Goal: Task Accomplishment & Management: Complete application form

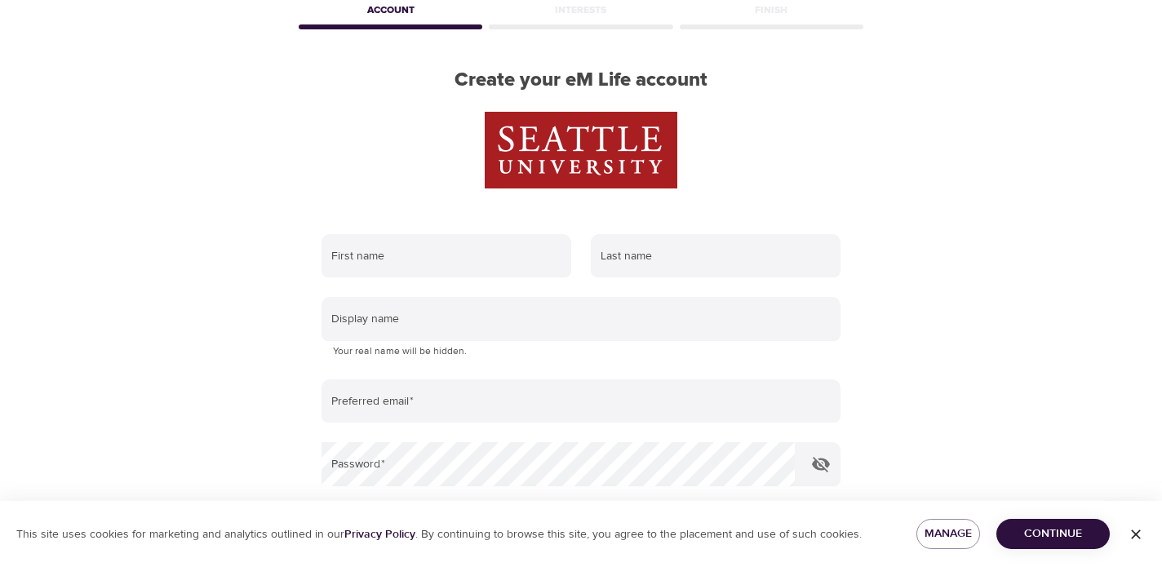
scroll to position [121, 0]
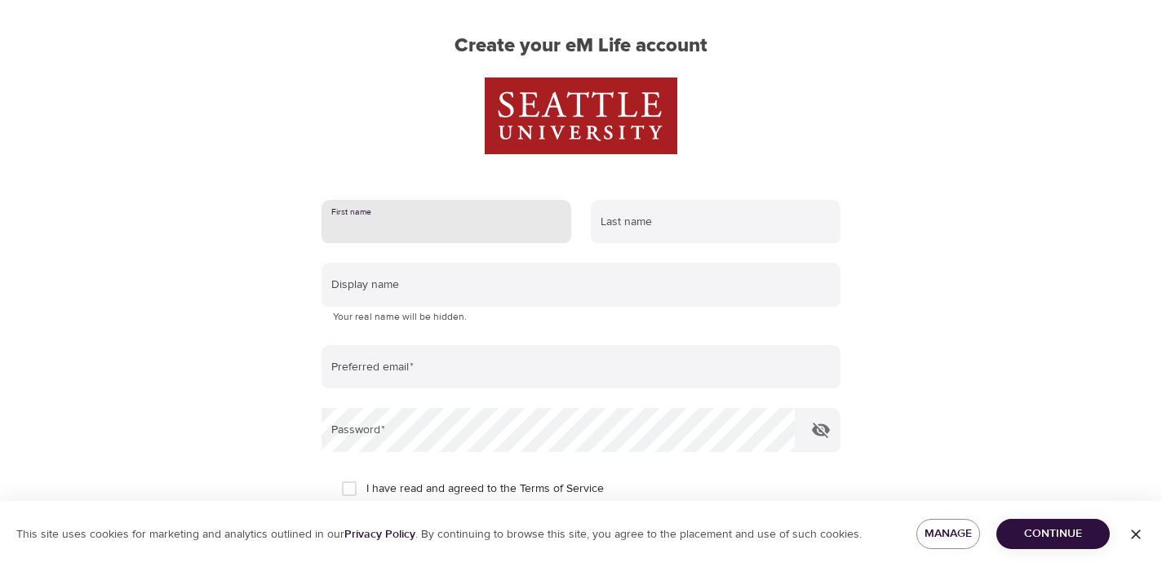
click at [466, 230] on input "text" at bounding box center [446, 222] width 250 height 44
type input "[PERSON_NAME]"
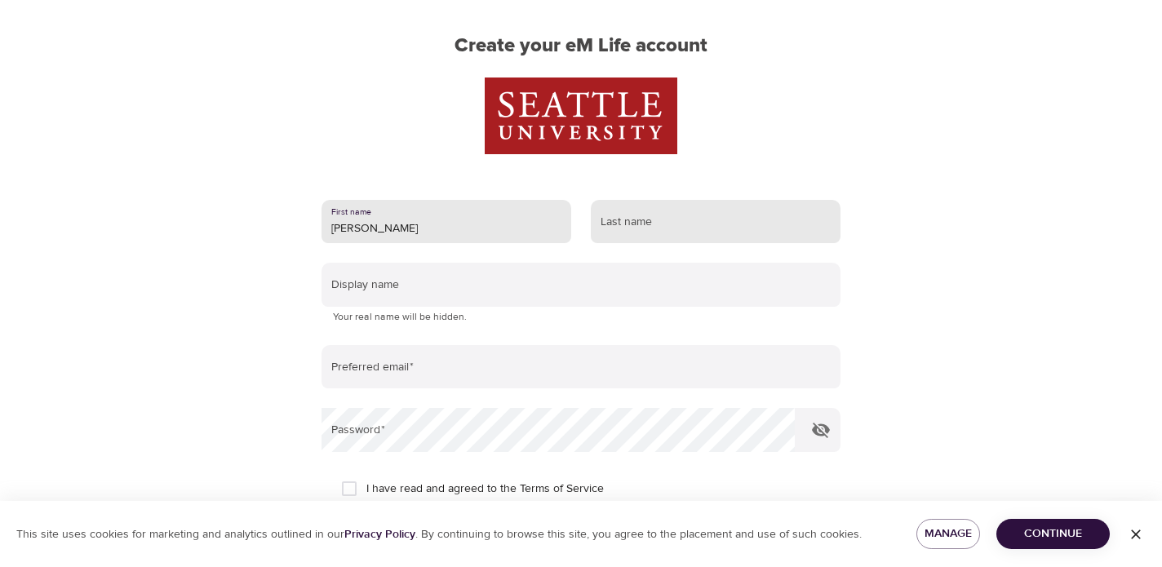
click at [646, 224] on input "text" at bounding box center [716, 222] width 250 height 44
type input "[PERSON_NAME]"
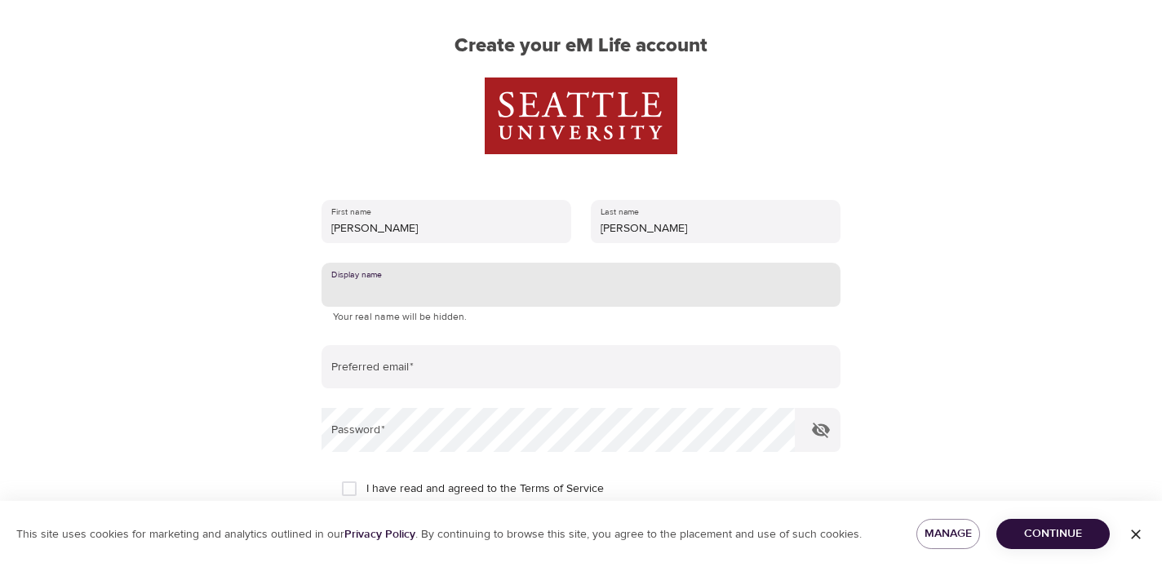
click at [456, 290] on input "text" at bounding box center [580, 285] width 519 height 44
type input "A"
drag, startPoint x: 384, startPoint y: 290, endPoint x: 327, endPoint y: 288, distance: 57.2
click at [327, 288] on input "Awheeler" at bounding box center [580, 285] width 519 height 44
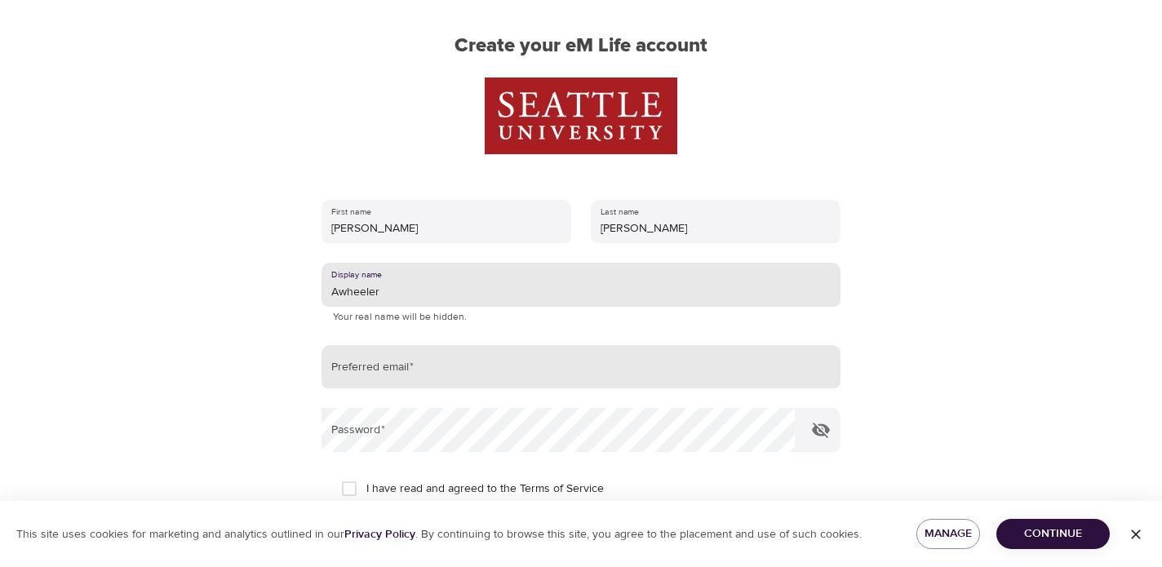
type input "Awheeler"
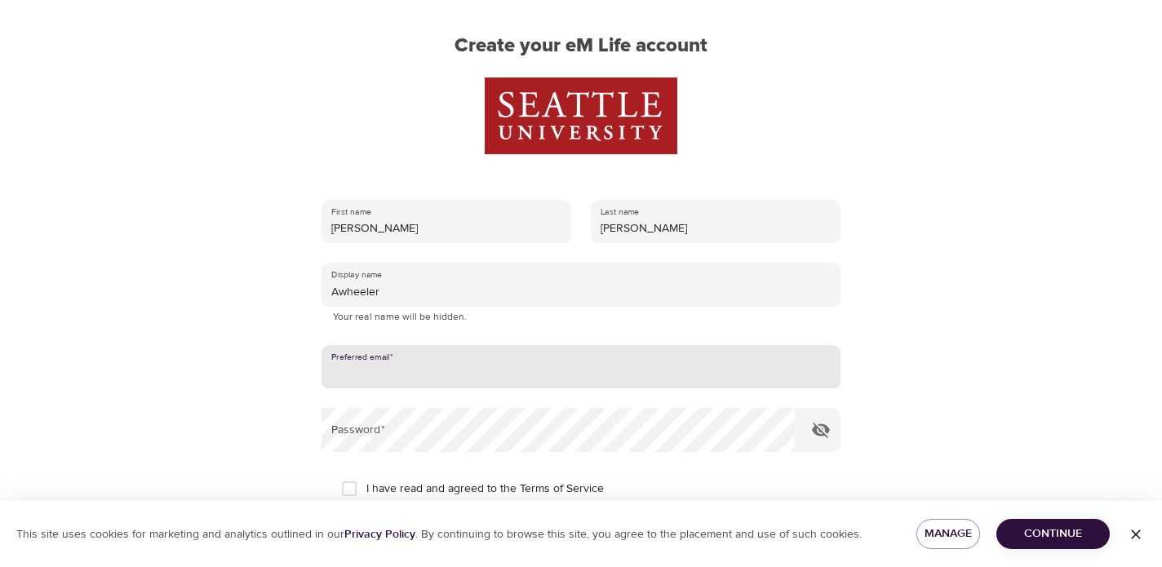
click at [403, 378] on input "email" at bounding box center [580, 367] width 519 height 44
type input "[EMAIL_ADDRESS][DOMAIN_NAME]"
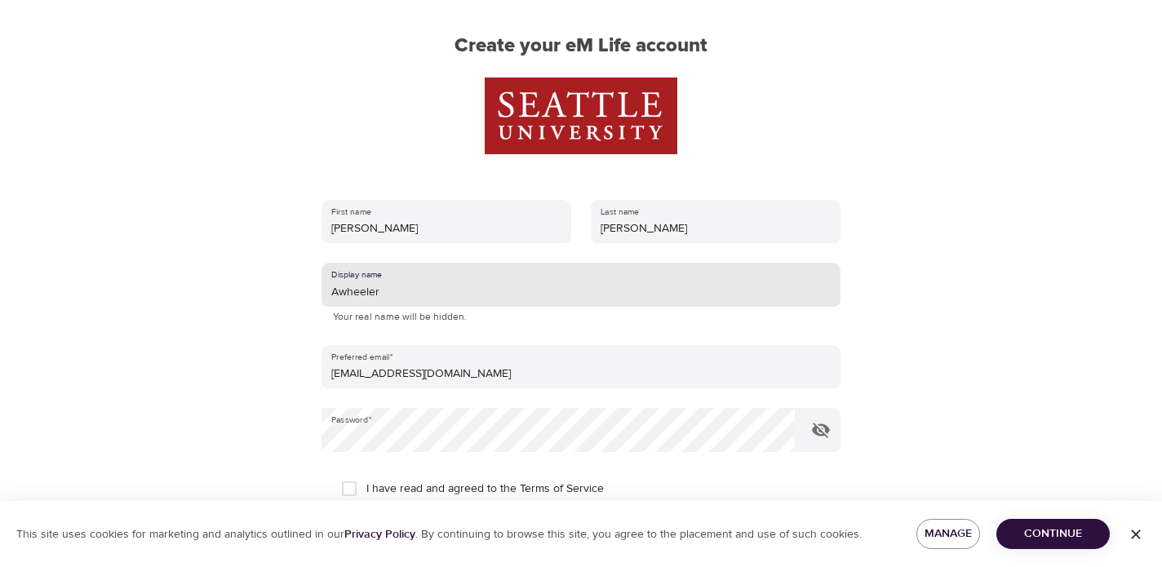
drag, startPoint x: 404, startPoint y: 287, endPoint x: 328, endPoint y: 289, distance: 75.9
click at [328, 289] on input "Awheeler" at bounding box center [580, 285] width 519 height 44
type input "W"
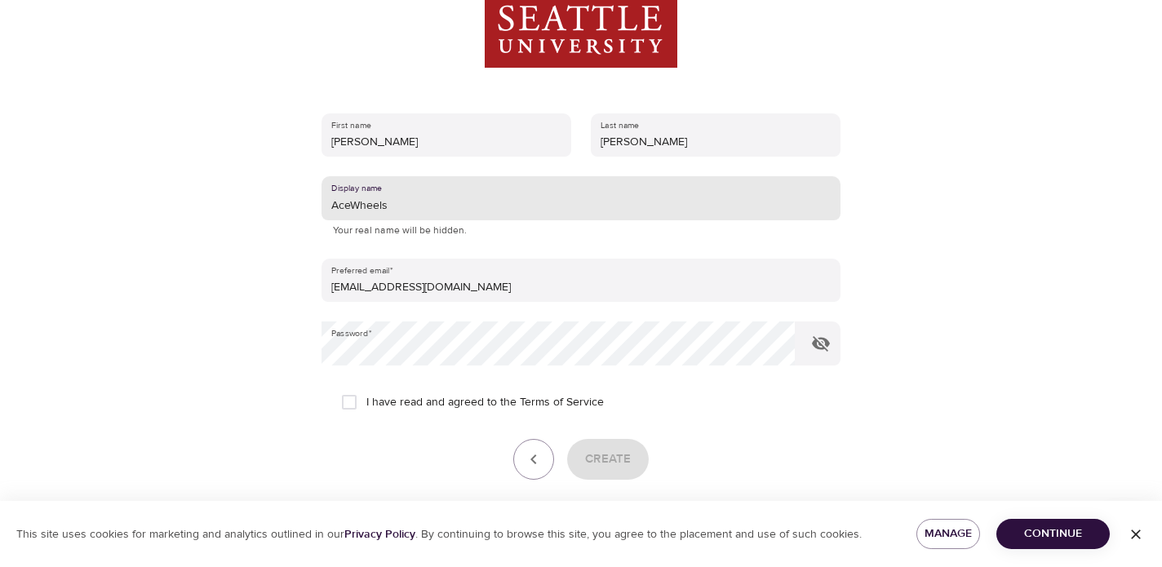
scroll to position [275, 0]
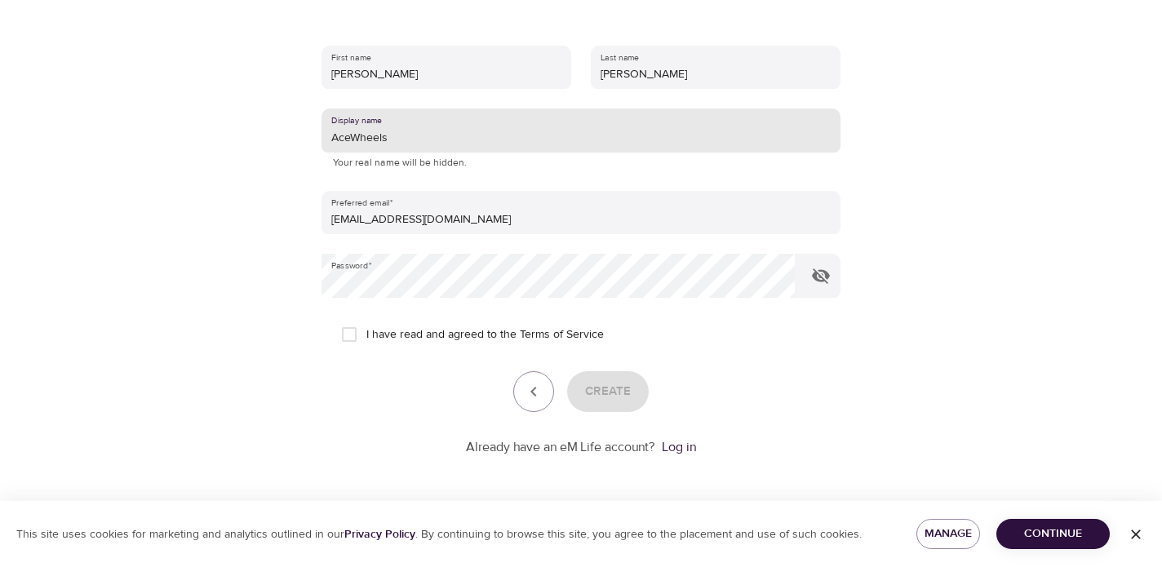
type input "AceWheels"
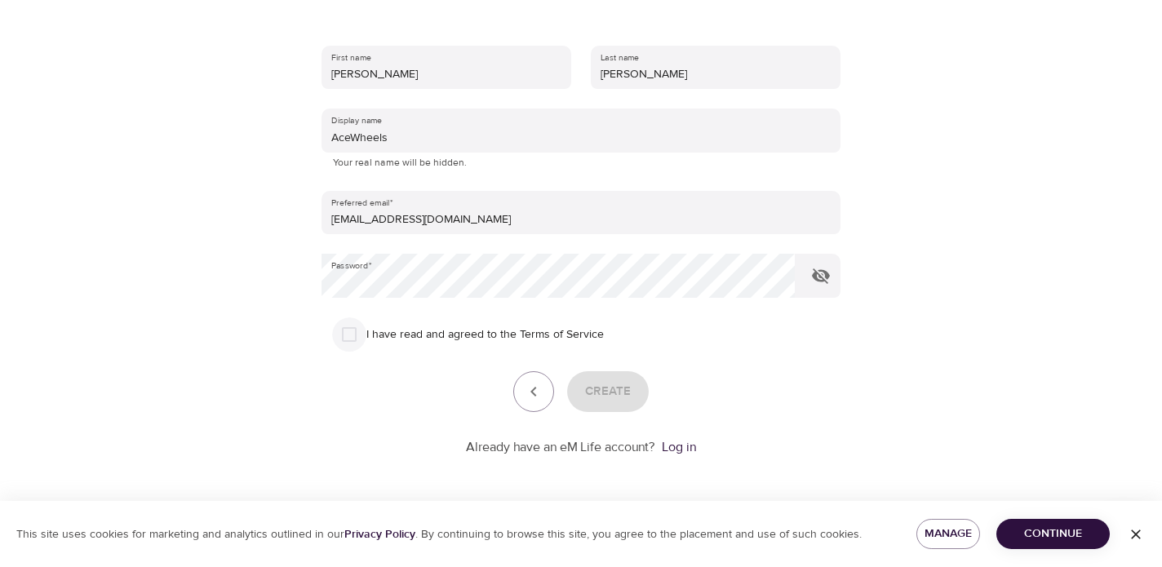
click at [348, 338] on input "I have read and agreed to the Terms of Service" at bounding box center [349, 334] width 34 height 34
checkbox input "true"
click at [614, 388] on span "Create" at bounding box center [608, 391] width 46 height 21
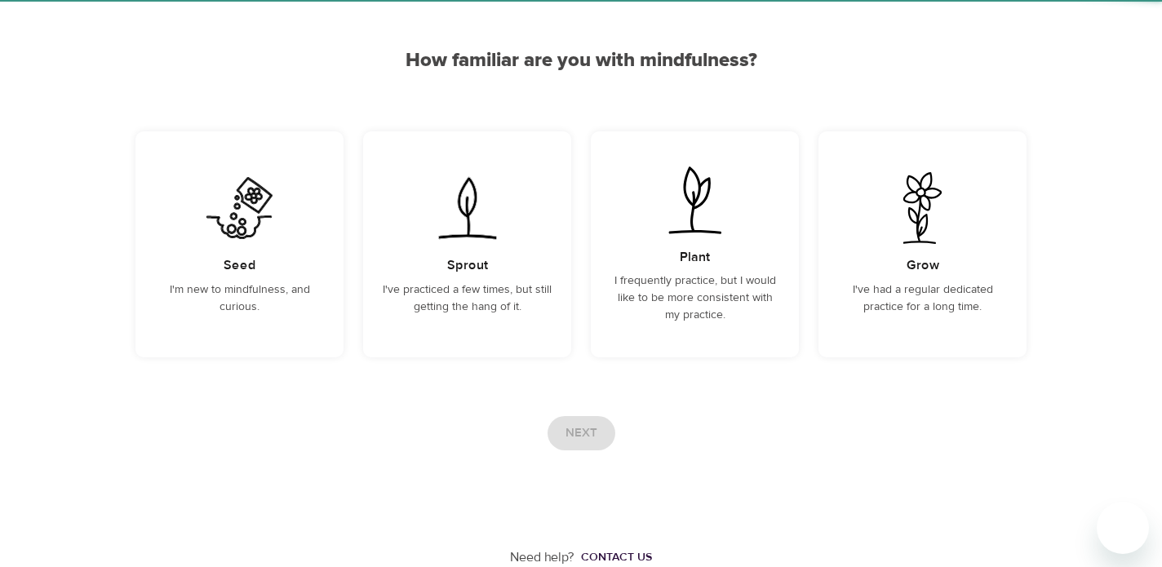
scroll to position [126, 0]
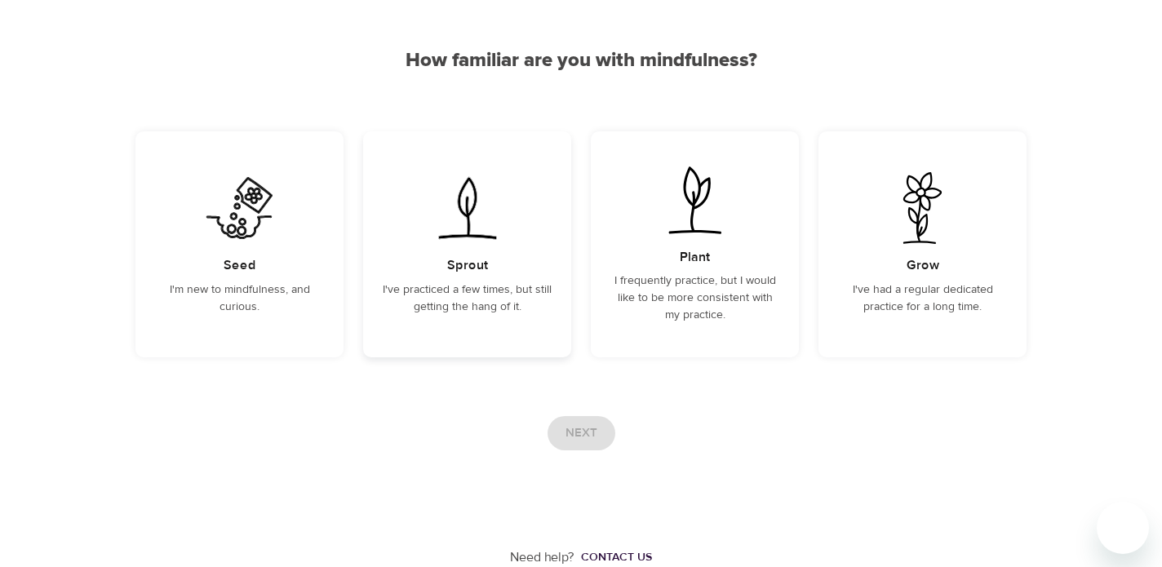
click at [466, 229] on img at bounding box center [467, 208] width 82 height 72
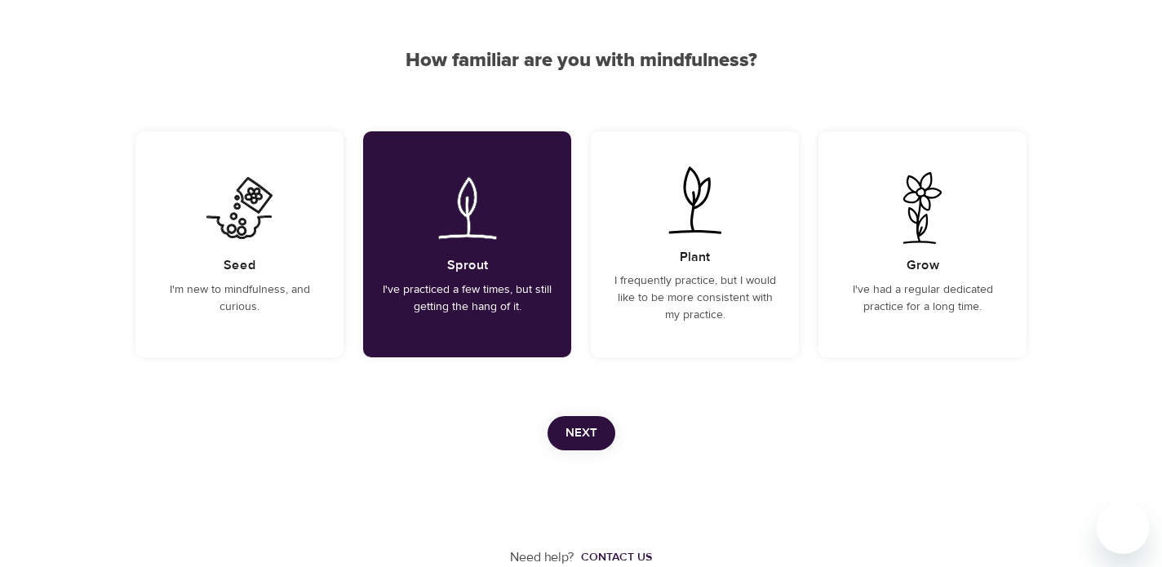
click at [583, 437] on span "Next" at bounding box center [581, 433] width 32 height 21
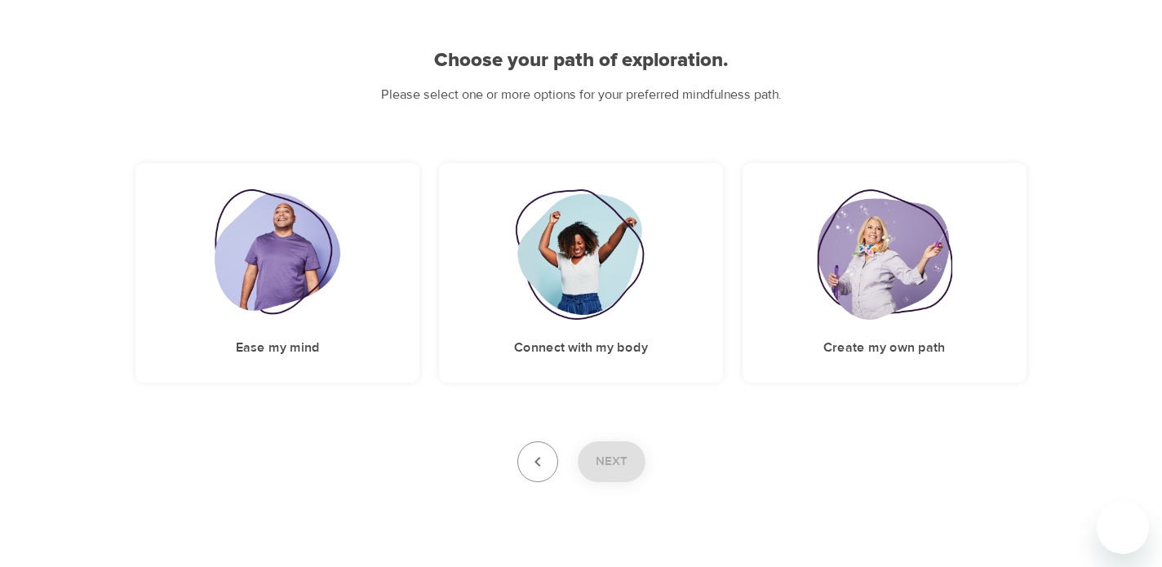
scroll to position [151, 0]
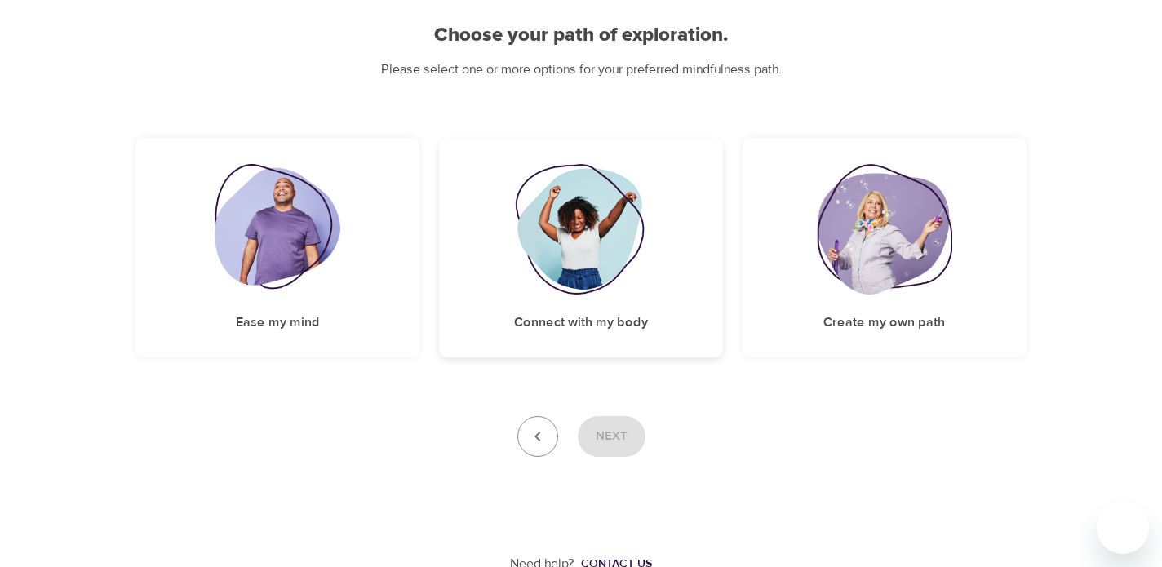
click at [570, 243] on img at bounding box center [581, 229] width 132 height 131
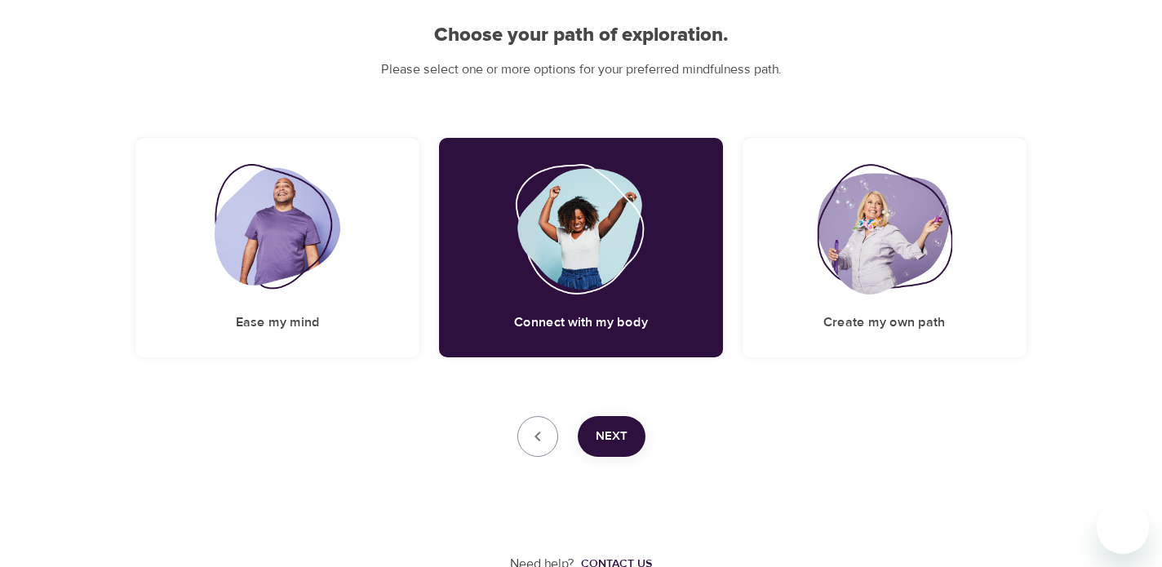
click at [608, 438] on span "Next" at bounding box center [612, 436] width 32 height 21
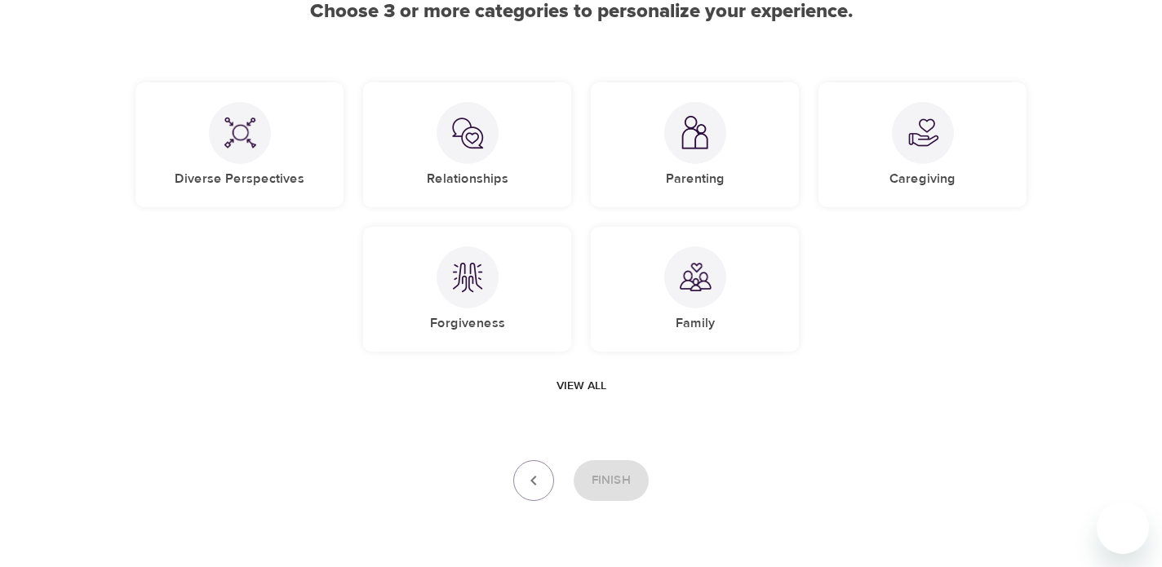
scroll to position [177, 0]
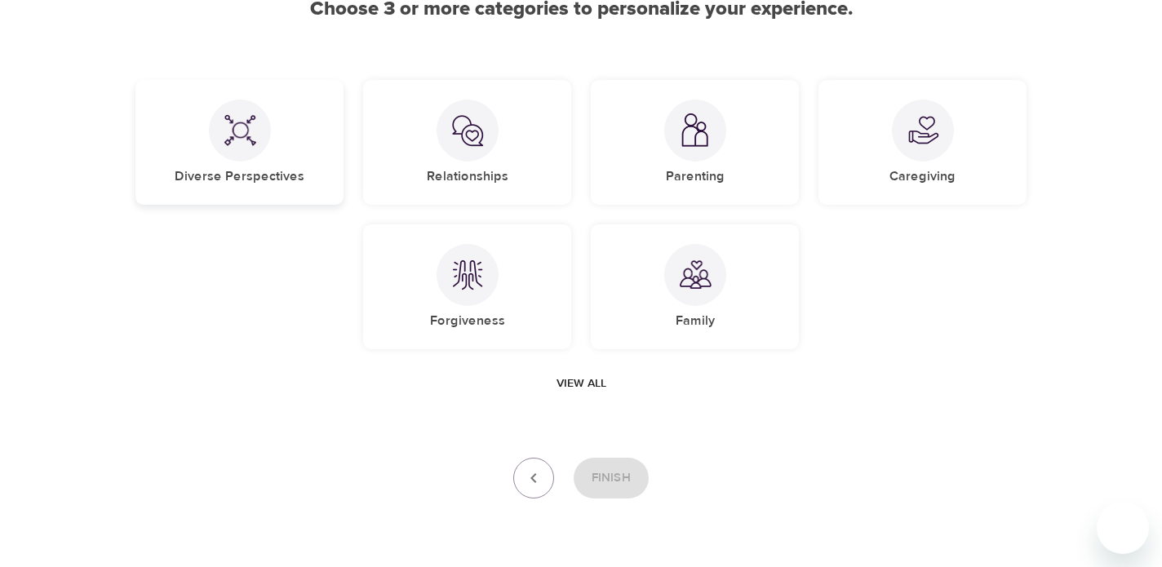
click at [232, 133] on img at bounding box center [240, 130] width 33 height 33
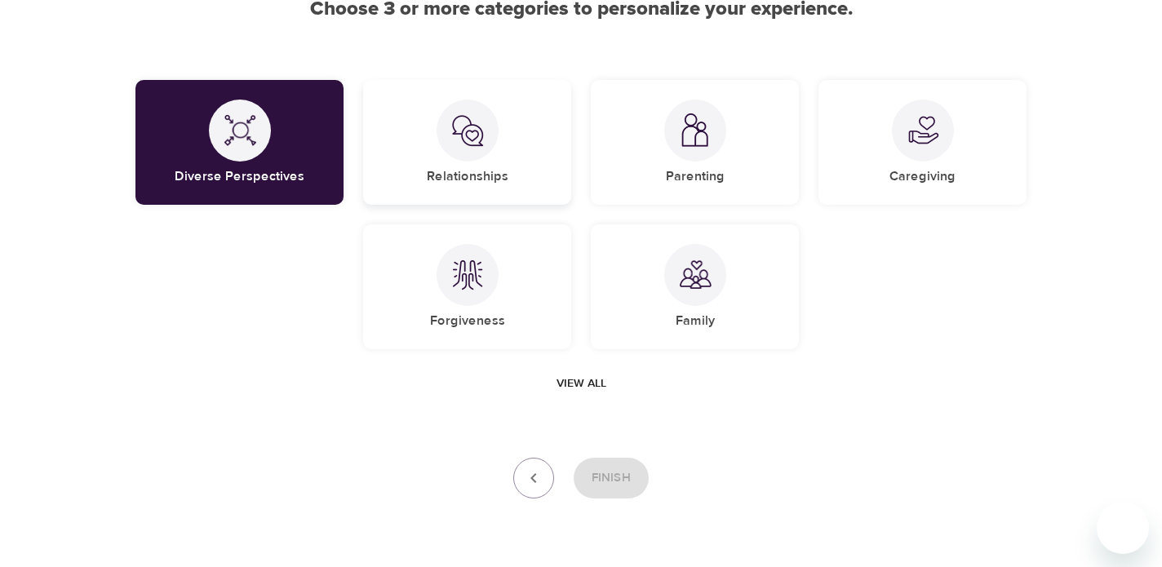
click at [468, 127] on img at bounding box center [467, 130] width 33 height 33
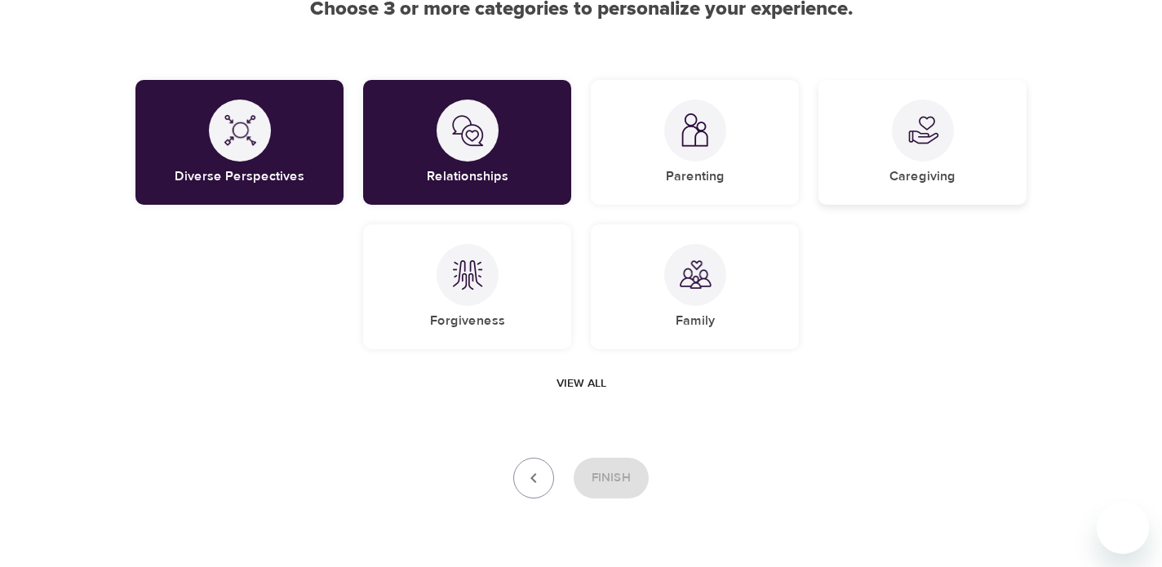
click at [924, 145] on img at bounding box center [922, 130] width 33 height 33
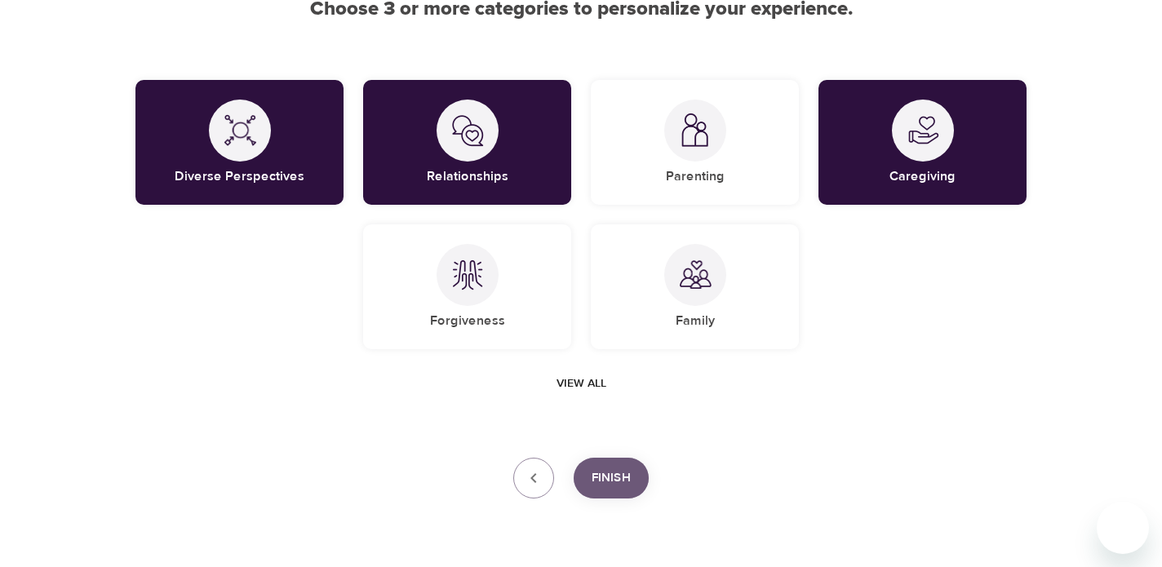
click at [608, 480] on span "Finish" at bounding box center [611, 478] width 39 height 21
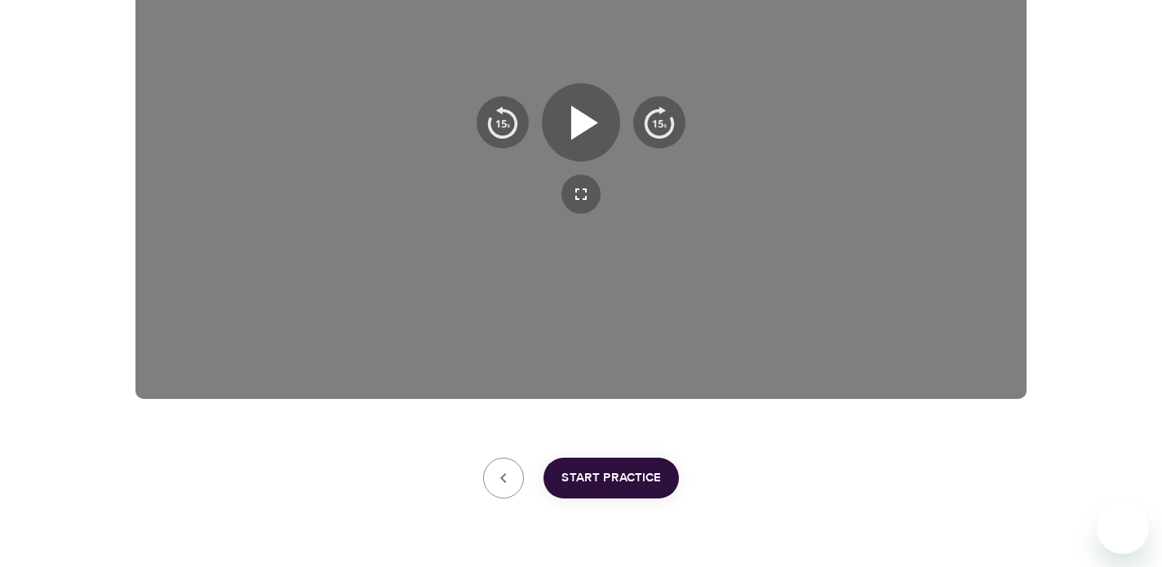
scroll to position [438, 0]
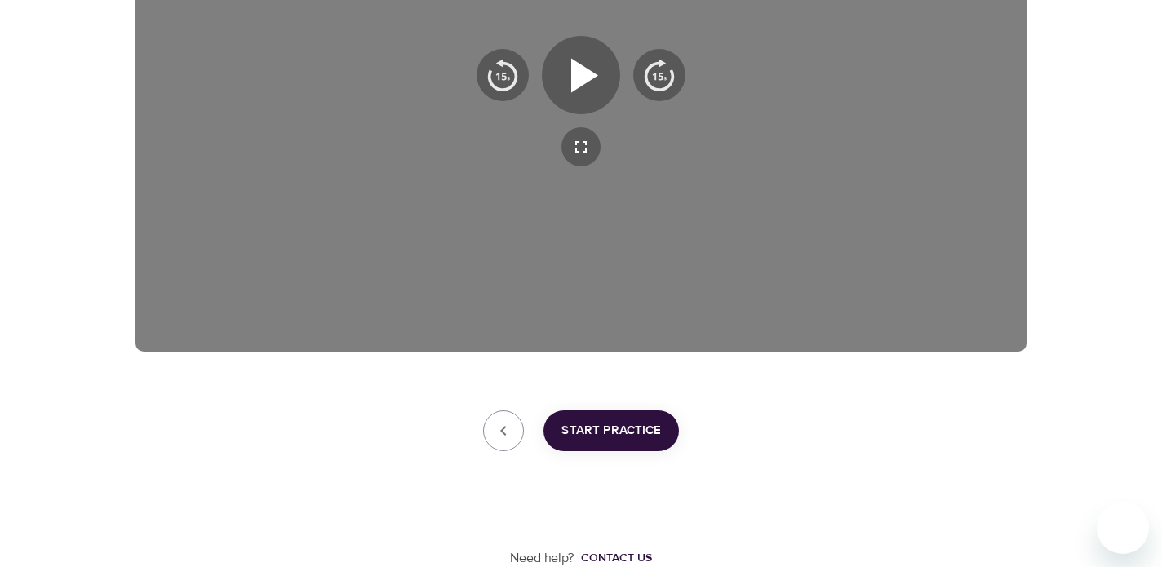
click at [606, 430] on span "Start Practice" at bounding box center [611, 430] width 100 height 21
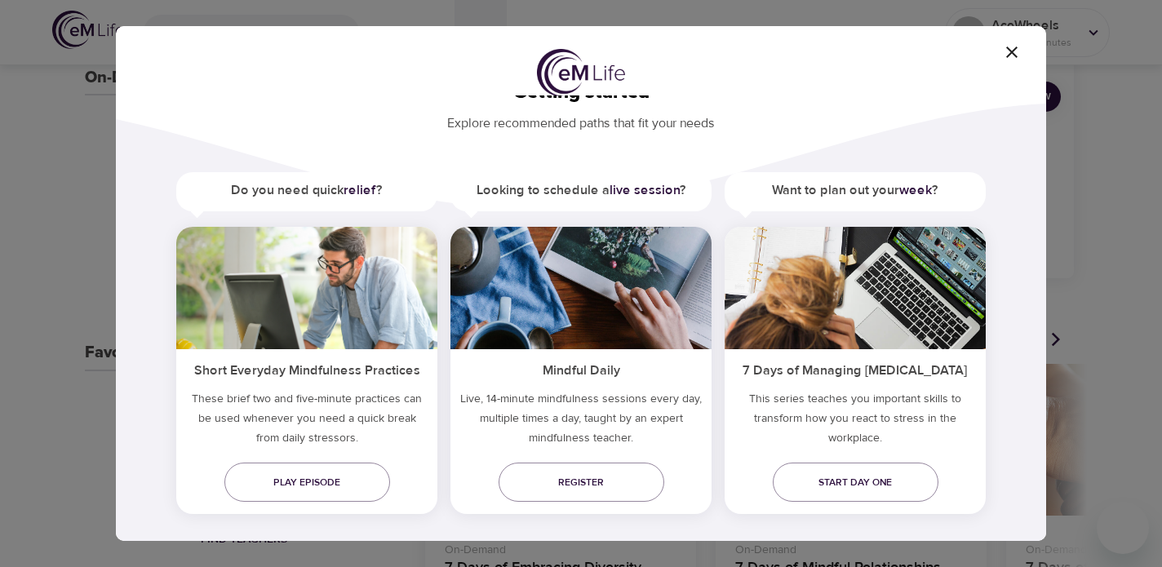
scroll to position [56, 0]
